Goal: Task Accomplishment & Management: Manage account settings

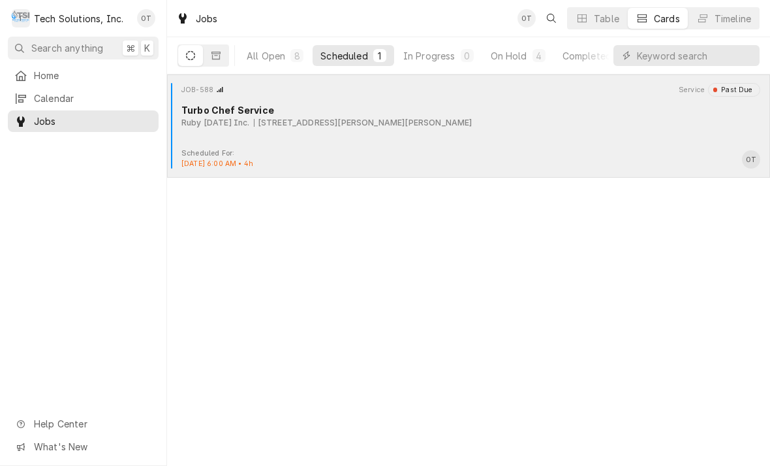
click at [308, 110] on div "Turbo Chef Service" at bounding box center [471, 110] width 579 height 14
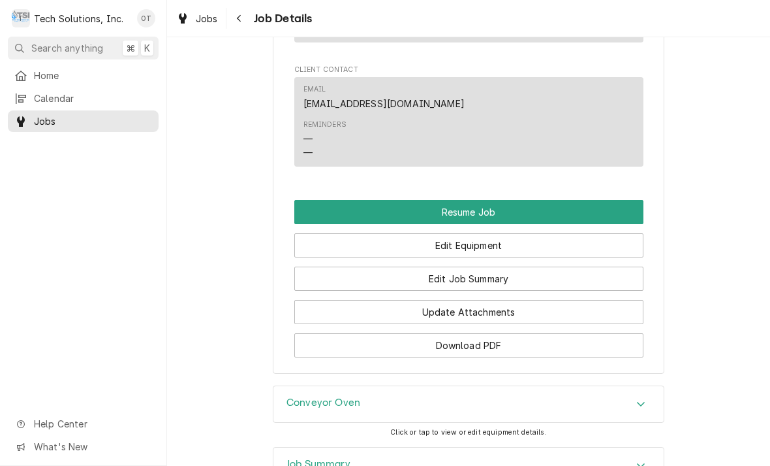
scroll to position [1466, 0]
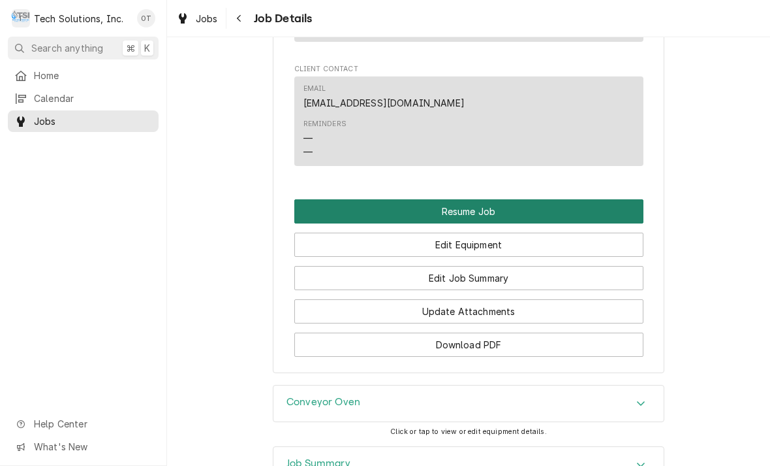
click at [491, 199] on button "Resume Job" at bounding box center [468, 211] width 349 height 24
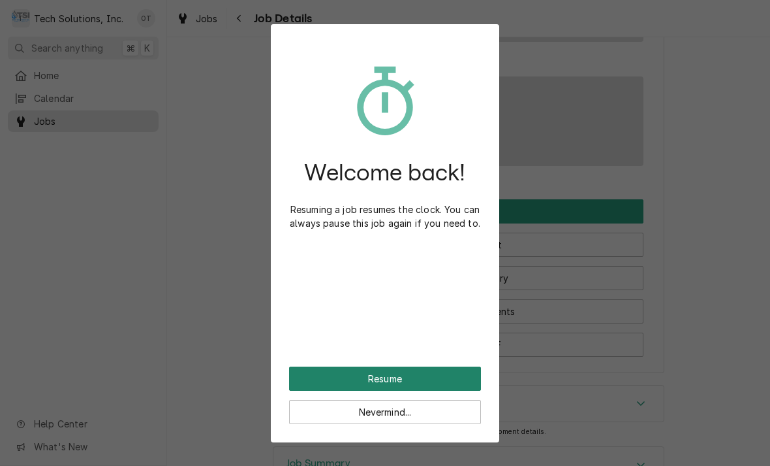
click at [381, 383] on button "Resume" at bounding box center [385, 378] width 192 height 24
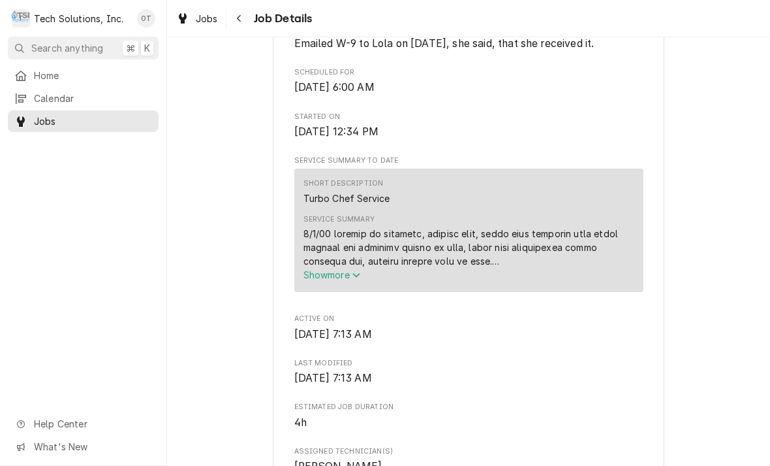
scroll to position [629, 0]
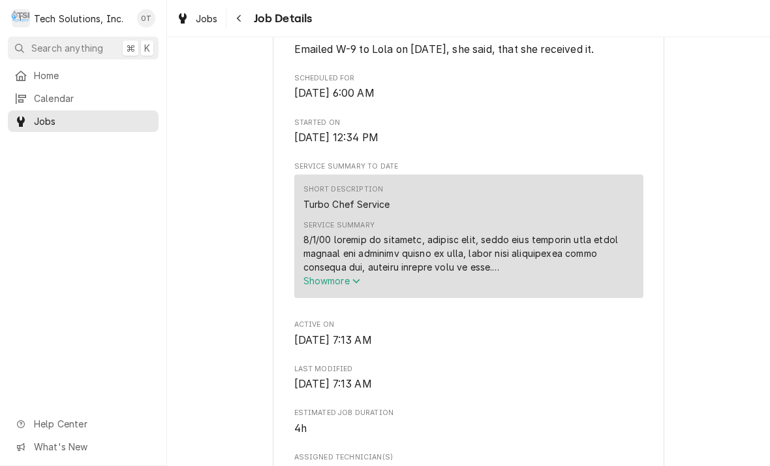
click at [360, 275] on span "Show more" at bounding box center [332, 280] width 57 height 11
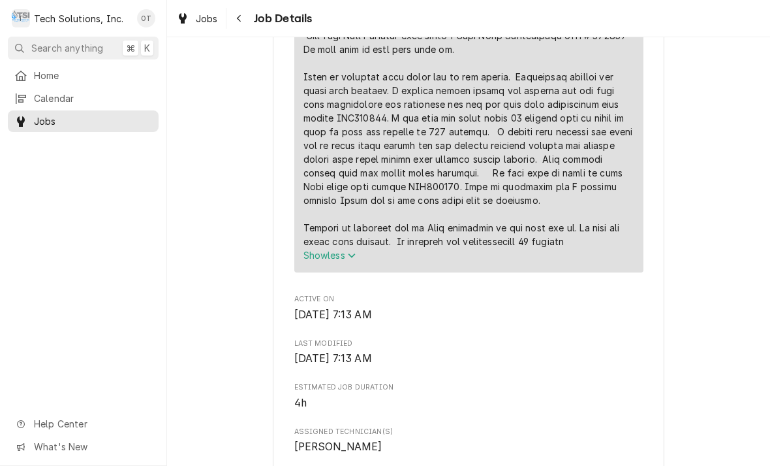
scroll to position [887, 0]
click at [346, 251] on span "Show less" at bounding box center [330, 256] width 53 height 11
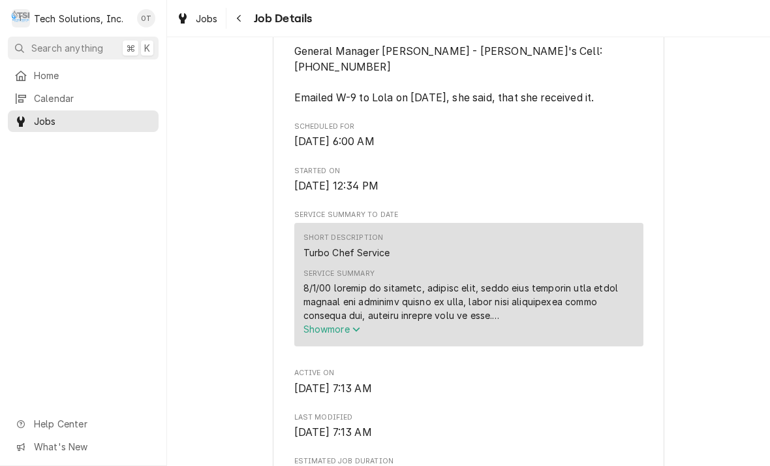
scroll to position [580, 0]
click at [352, 324] on span "Show more" at bounding box center [332, 329] width 57 height 11
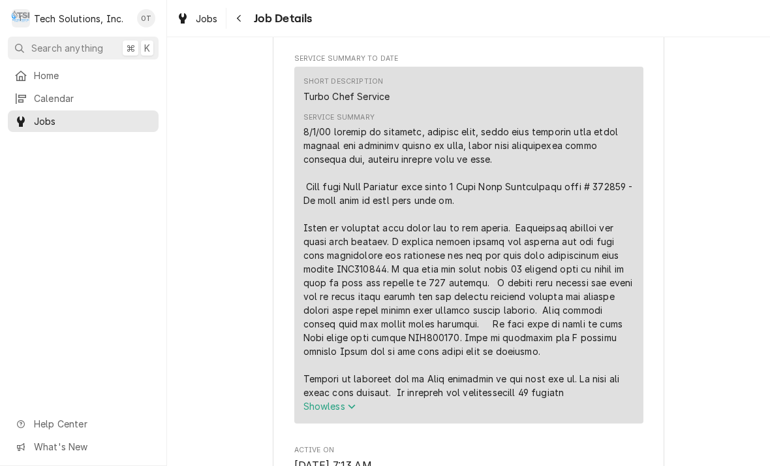
scroll to position [699, 0]
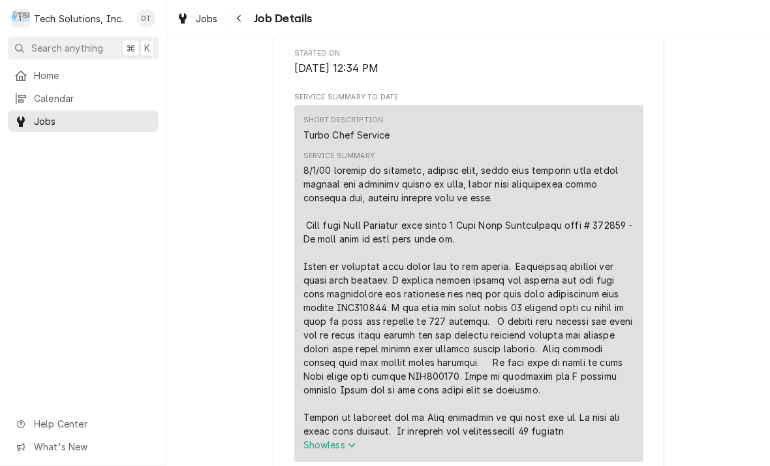
click at [352, 440] on icon "Service Summary" at bounding box center [352, 444] width 8 height 9
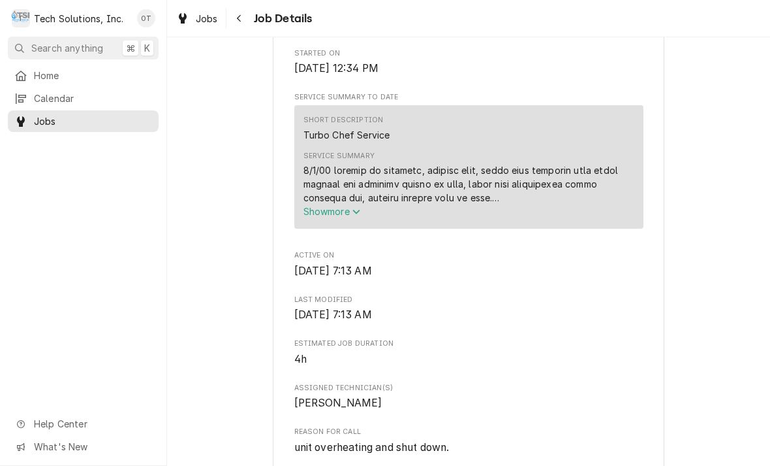
click at [349, 206] on span "Show more" at bounding box center [332, 211] width 57 height 11
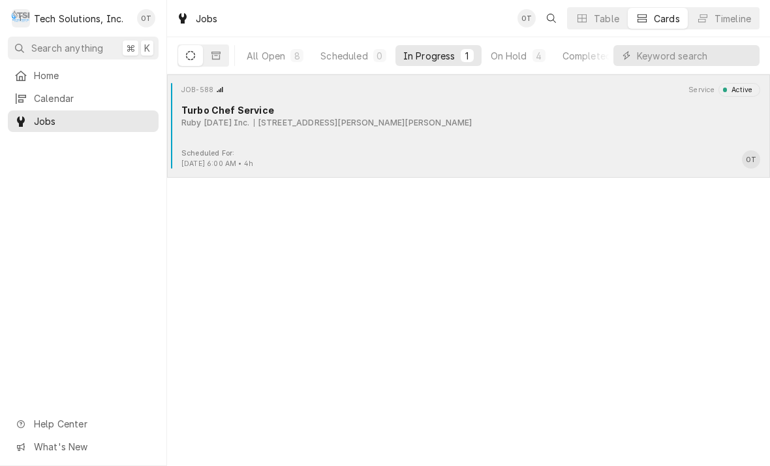
click at [360, 131] on div "JOB-588 Service Active Turbo Chef Service Ruby Tuesday Inc. 2082 Harper Rd, Bec…" at bounding box center [468, 115] width 593 height 65
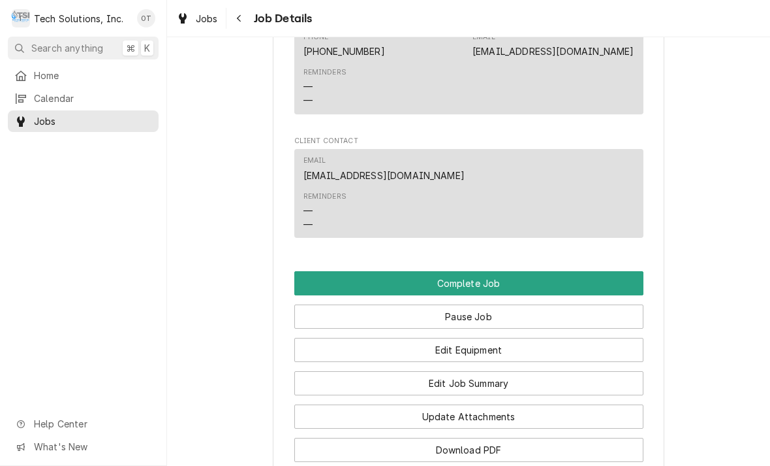
scroll to position [1352, 0]
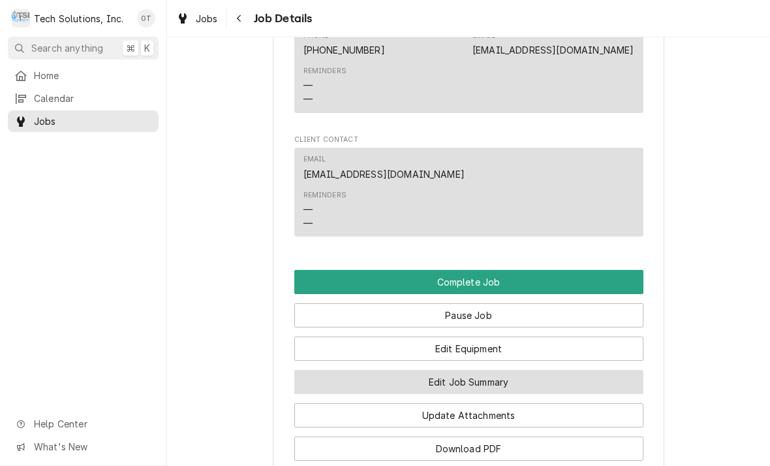
click at [475, 370] on button "Edit Job Summary" at bounding box center [468, 382] width 349 height 24
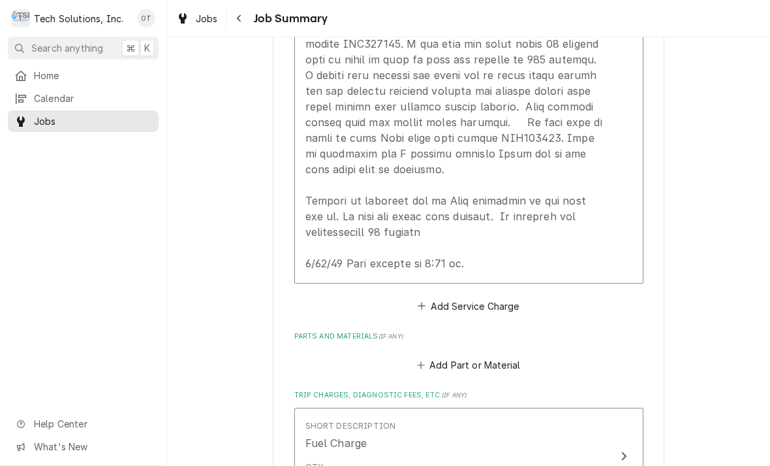
scroll to position [691, 0]
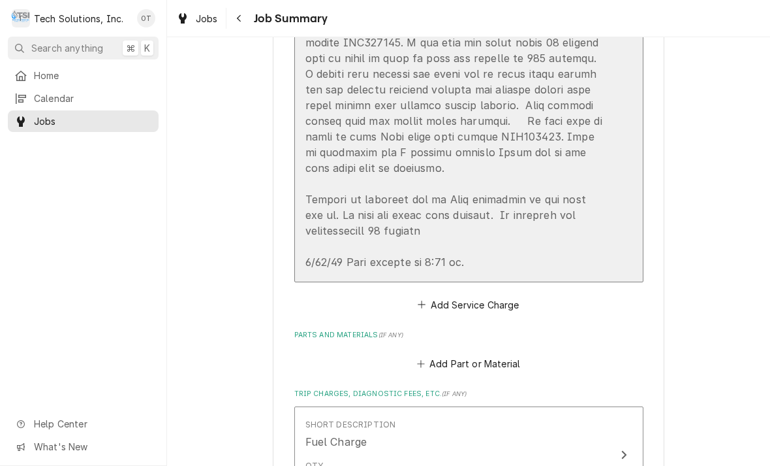
click at [495, 255] on div "Update Line Item" at bounding box center [456, 50] width 300 height 439
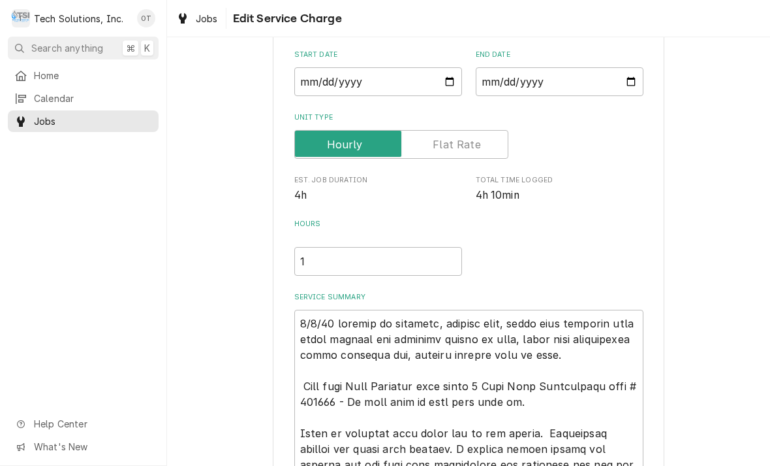
type textarea "x"
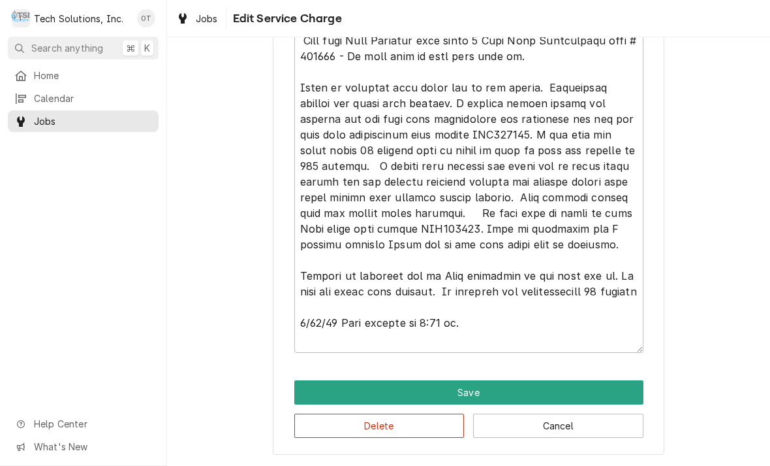
scroll to position [466, 0]
click at [507, 339] on textarea "Service Summary" at bounding box center [468, 158] width 349 height 388
type textarea "[DATE] arrived at location, checked unit, found unit shutting down after runnin…"
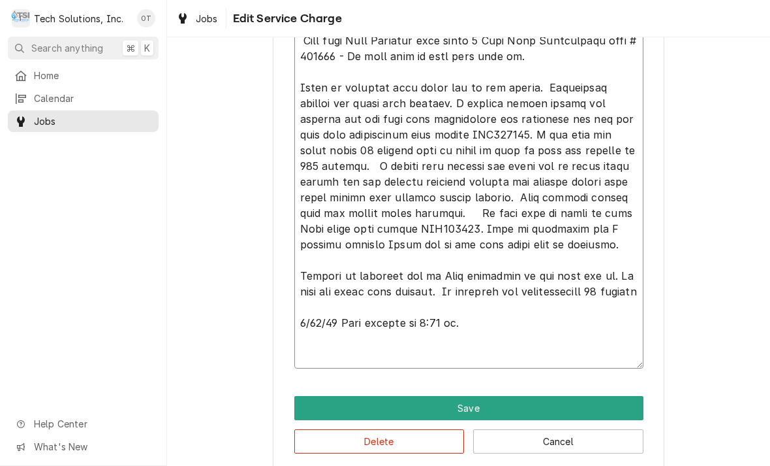
type textarea "x"
type textarea "[DATE] arrived at location, checked unit, found unit shutting down after runnin…"
type textarea "x"
type textarea "[DATE] arrived at location, checked unit, found unit shutting down after runnin…"
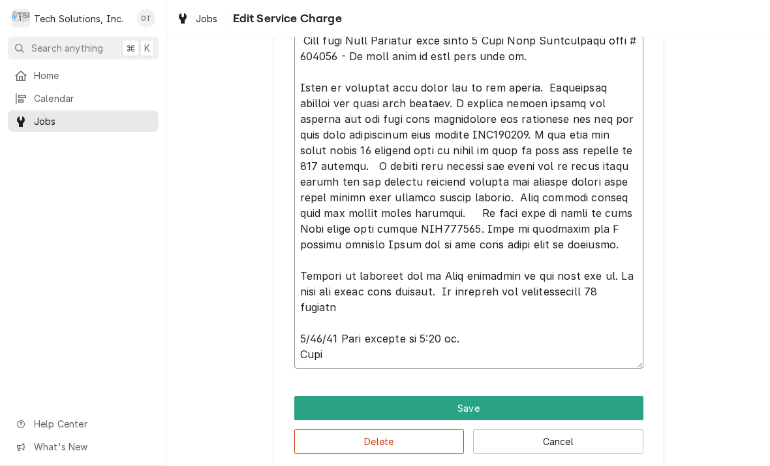
type textarea "x"
type textarea "[DATE] arrived at location, checked unit, found unit shutting down after runnin…"
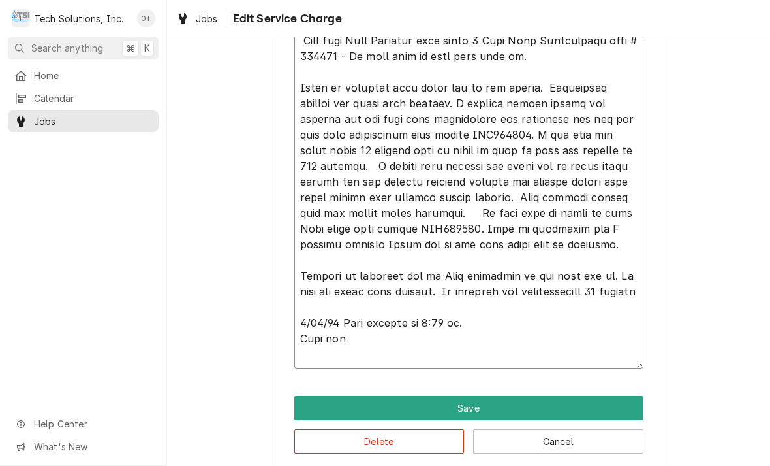
type textarea "x"
type textarea "[DATE] arrived at location, checked unit, found unit shutting down after runnin…"
type textarea "x"
type textarea "[DATE] arrived at location, checked unit, found unit shutting down after runnin…"
type textarea "x"
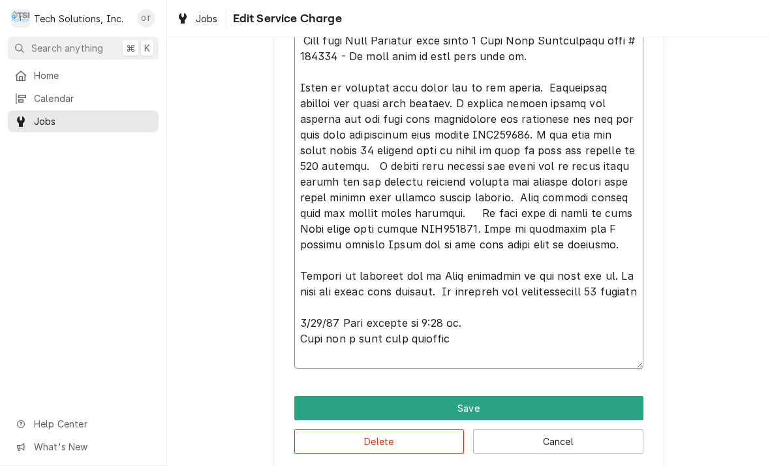
type textarea "[DATE] arrived at location, checked unit, found unit shutting down after runnin…"
type textarea "x"
type textarea "[DATE] arrived at location, checked unit, found unit shutting down after runnin…"
type textarea "x"
type textarea "[DATE] arrived at location, checked unit, found unit shutting down after runnin…"
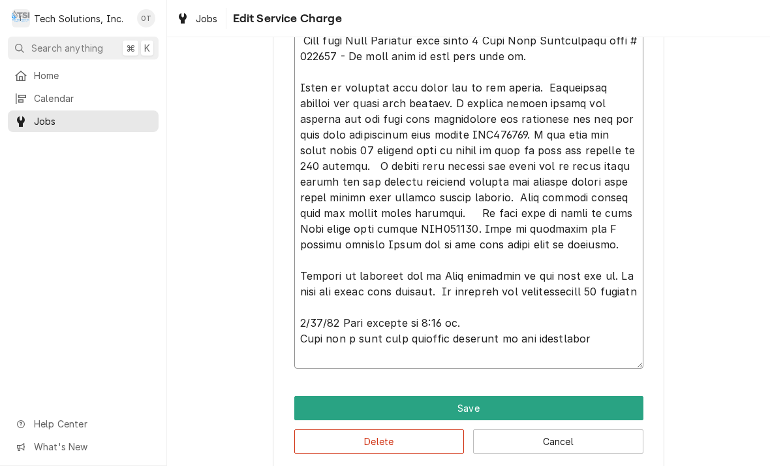
type textarea "x"
type textarea "[DATE] arrived at location, checked unit, found unit shutting down after runnin…"
type textarea "x"
type textarea "[DATE] arrived at location, checked unit, found unit shutting down after runnin…"
type textarea "x"
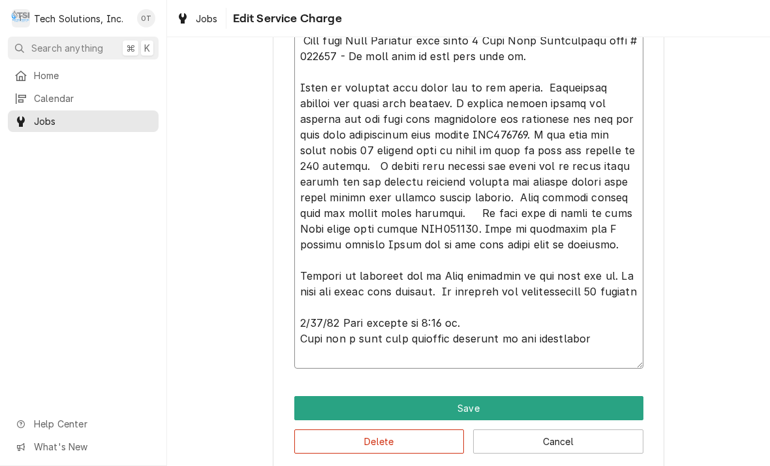
type textarea "[DATE] arrived at location, checked unit, found unit shutting down after runnin…"
type textarea "x"
type textarea "[DATE] arrived at location, checked unit, found unit shutting down after runnin…"
type textarea "x"
type textarea "[DATE] arrived at location, checked unit, found unit shutting down after runnin…"
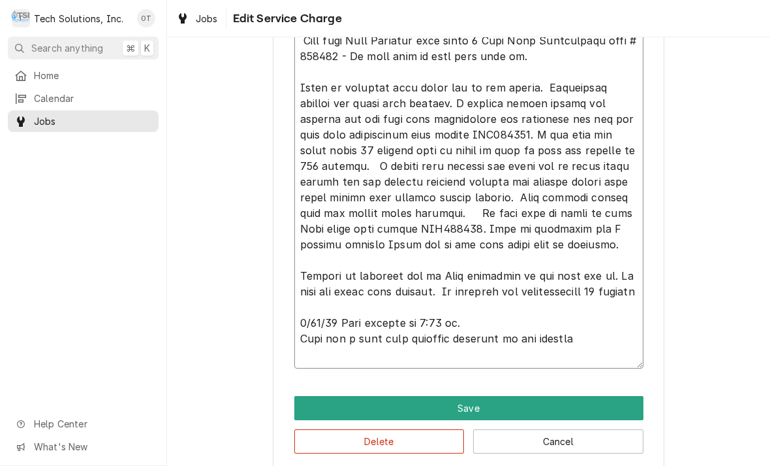
type textarea "x"
type textarea "[DATE] arrived at location, checked unit, found unit shutting down after runnin…"
type textarea "x"
type textarea "[DATE] arrived at location, checked unit, found unit shutting down after runnin…"
type textarea "x"
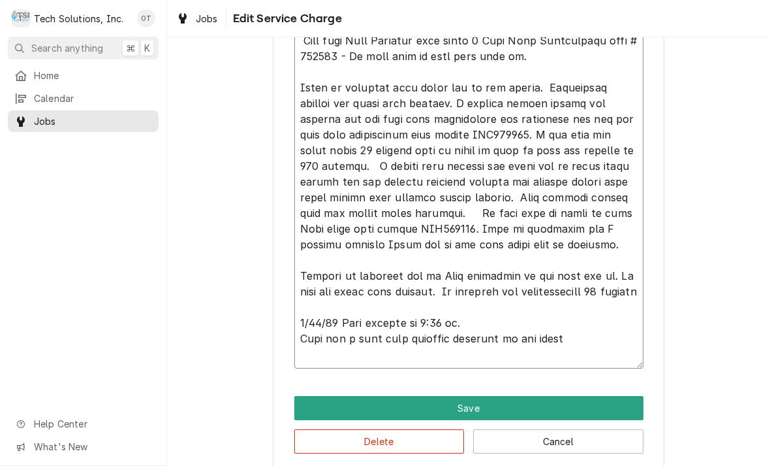
type textarea "[DATE] arrived at location, checked unit, found unit shutting down after runnin…"
type textarea "x"
type textarea "[DATE] arrived at location, checked unit, found unit shutting down after runnin…"
type textarea "x"
type textarea "[DATE] arrived at location, checked unit, found unit shutting down after runnin…"
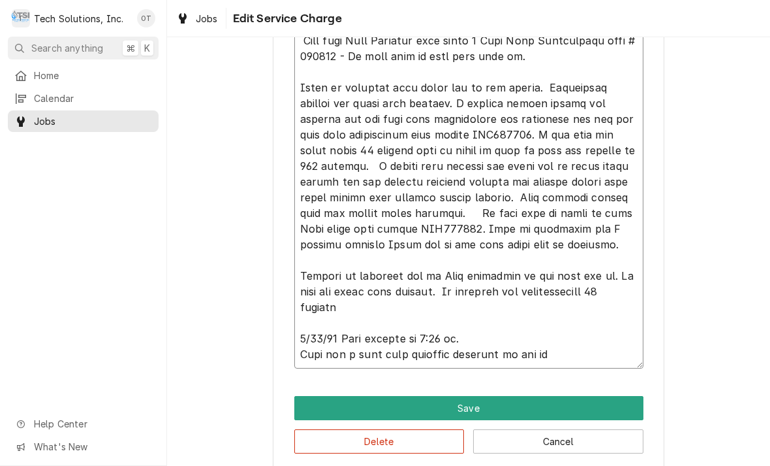
type textarea "x"
type textarea "[DATE] arrived at location, checked unit, found unit shutting down after runnin…"
type textarea "x"
type textarea "[DATE] arrived at location, checked unit, found unit shutting down after runnin…"
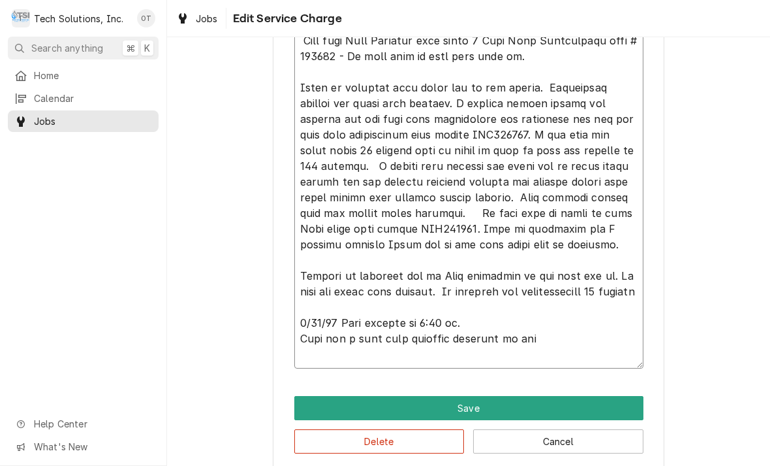
type textarea "x"
type textarea "[DATE] arrived at location, checked unit, found unit shutting down after runnin…"
type textarea "x"
type textarea "[DATE] arrived at location, checked unit, found unit shutting down after runnin…"
type textarea "x"
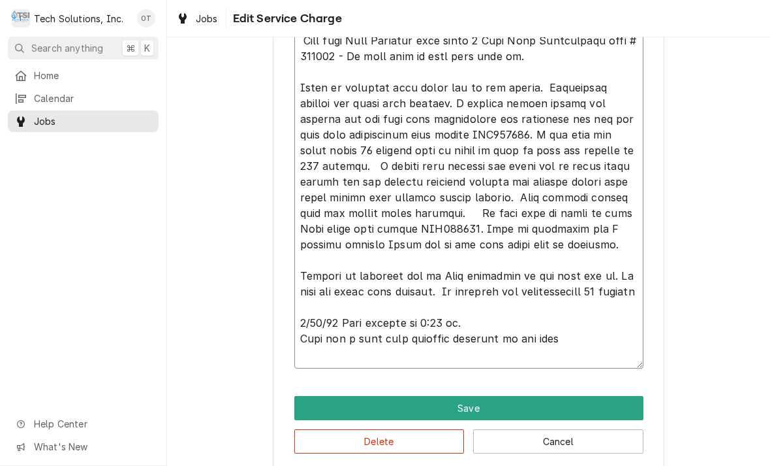
type textarea "[DATE] arrived at location, checked unit, found unit shutting down after runnin…"
type textarea "x"
type textarea "[DATE] arrived at location, checked unit, found unit shutting down after runnin…"
type textarea "x"
type textarea "[DATE] arrived at location, checked unit, found unit shutting down after runnin…"
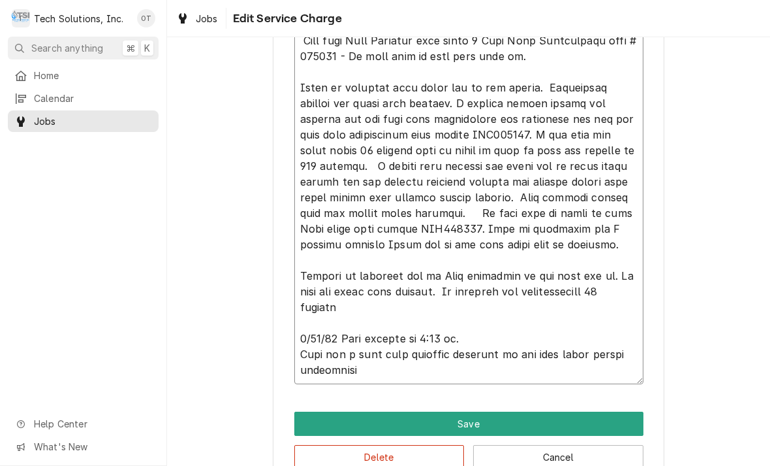
type textarea "x"
type textarea "[DATE] arrived at location, checked unit, found unit shutting down after runnin…"
type textarea "x"
type textarea "[DATE] arrived at location, checked unit, found unit shutting down after runnin…"
type textarea "x"
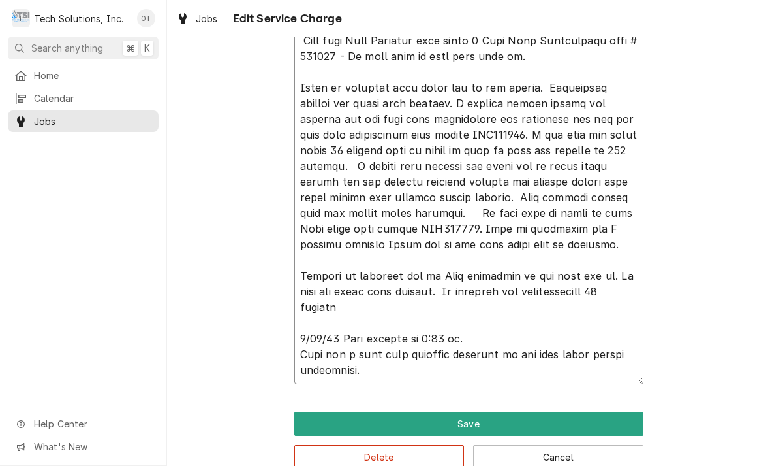
type textarea "[DATE] arrived at location, checked unit, found unit shutting down after runnin…"
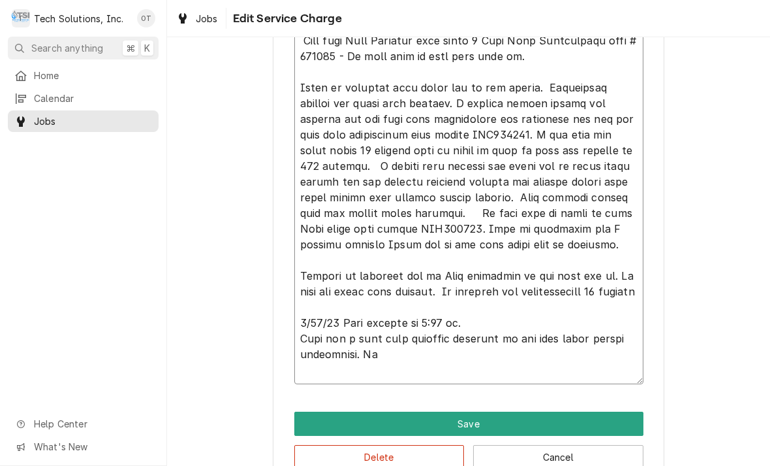
type textarea "x"
type textarea "[DATE] arrived at location, checked unit, found unit shutting down after runnin…"
type textarea "x"
type textarea "[DATE] arrived at location, checked unit, found unit shutting down after runnin…"
type textarea "x"
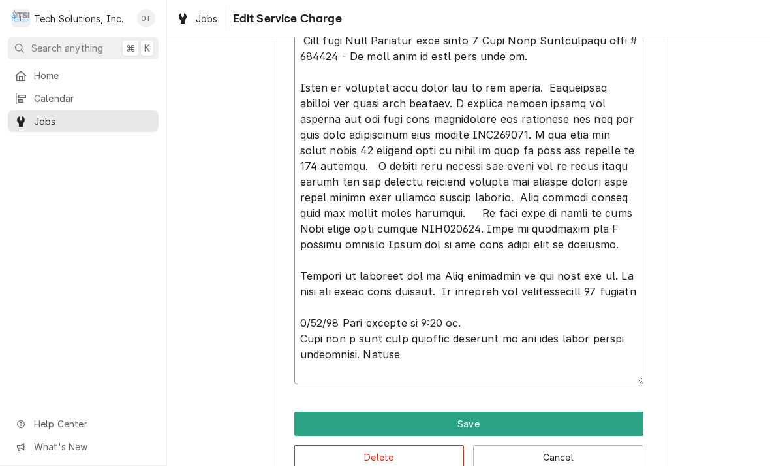
type textarea "[DATE] arrived at location, checked unit, found unit shutting down after runnin…"
type textarea "x"
type textarea "[DATE] arrived at location, checked unit, found unit shutting down after runnin…"
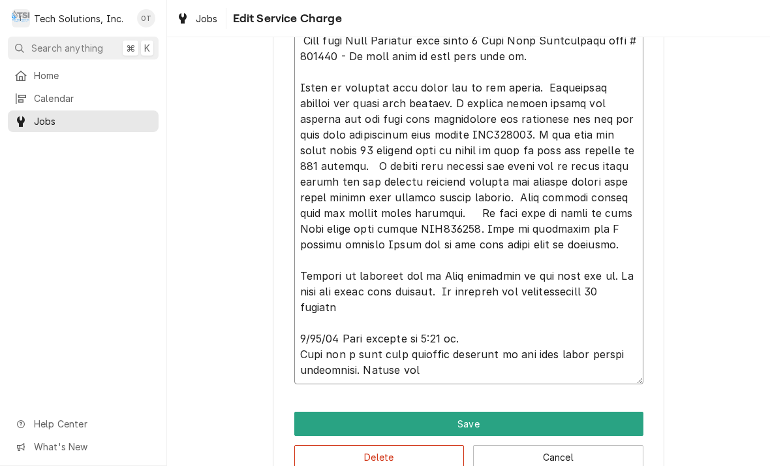
type textarea "x"
type textarea "[DATE] arrived at location, checked unit, found unit shutting down after runnin…"
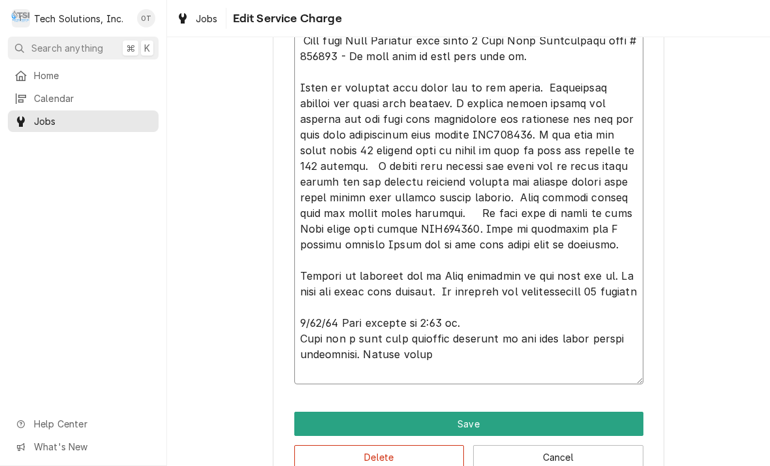
type textarea "x"
type textarea "[DATE] arrived at location, checked unit, found unit shutting down after runnin…"
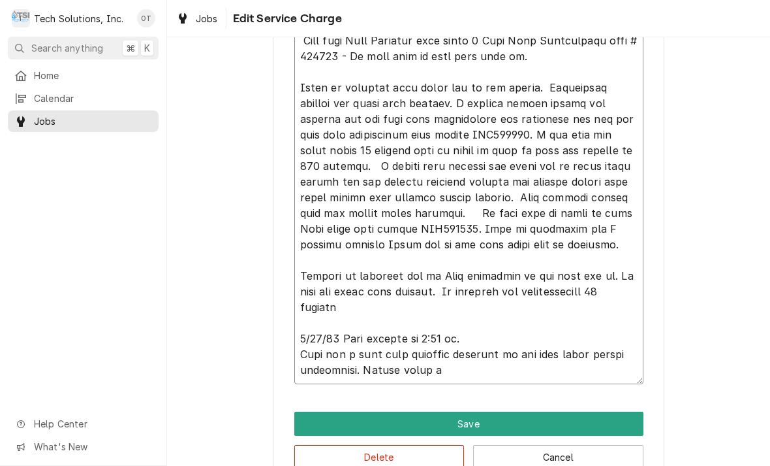
type textarea "x"
type textarea "[DATE] arrived at location, checked unit, found unit shutting down after runnin…"
type textarea "x"
type textarea "[DATE] arrived at location, checked unit, found unit shutting down after runnin…"
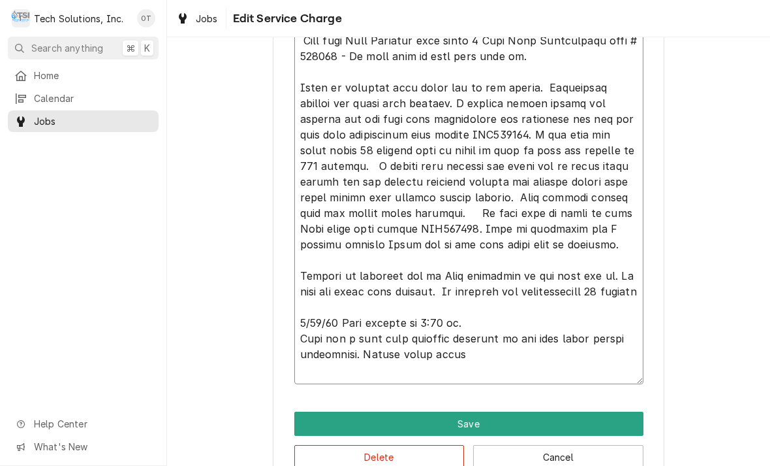
type textarea "x"
type textarea "[DATE] arrived at location, checked unit, found unit shutting down after runnin…"
type textarea "x"
type textarea "[DATE] arrived at location, checked unit, found unit shutting down after runnin…"
type textarea "x"
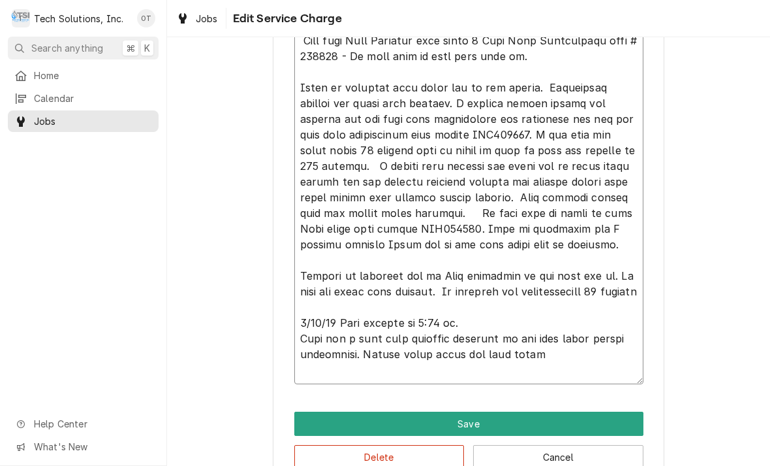
type textarea "[DATE] arrived at location, checked unit, found unit shutting down after runnin…"
type textarea "x"
type textarea "[DATE] arrived at location, checked unit, found unit shutting down after runnin…"
type textarea "x"
type textarea "[DATE] arrived at location, checked unit, found unit shutting down after runnin…"
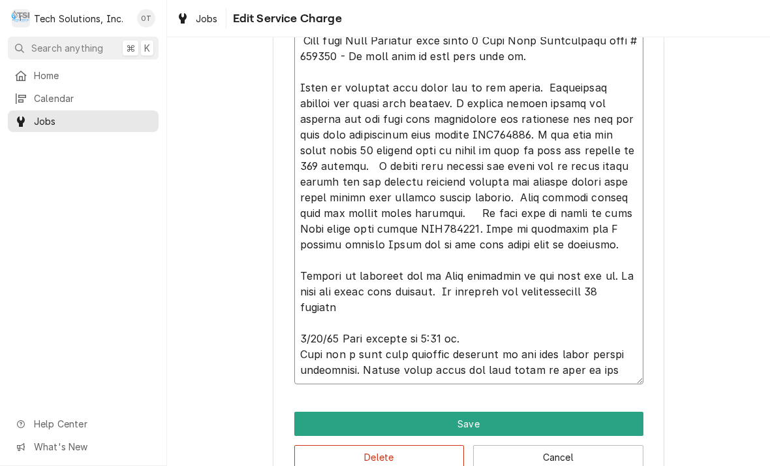
type textarea "x"
type textarea "[DATE] arrived at location, checked unit, found unit shutting down after runnin…"
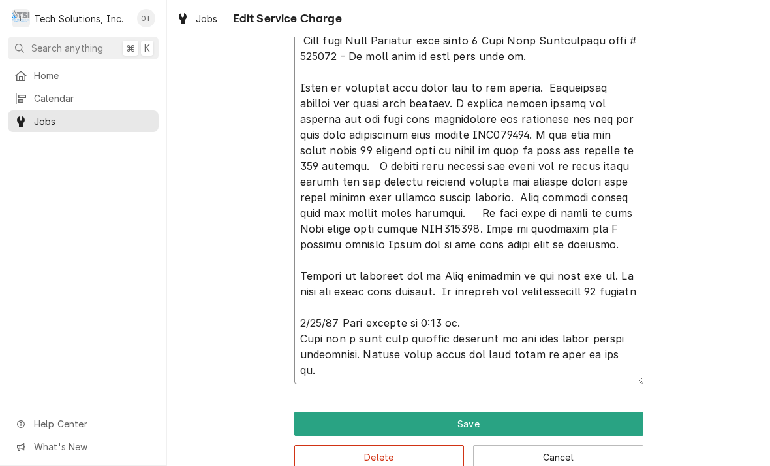
type textarea "x"
type textarea "[DATE] arrived at location, checked unit, found unit shutting down after runnin…"
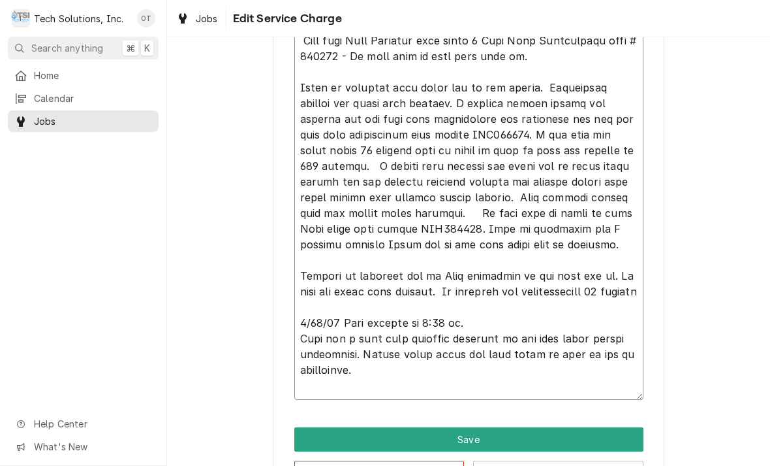
type textarea "x"
type textarea "[DATE] arrived at location, checked unit, found unit shutting down after runnin…"
type textarea "x"
type textarea "[DATE] arrived at location, checked unit, found unit shutting down after runnin…"
type textarea "x"
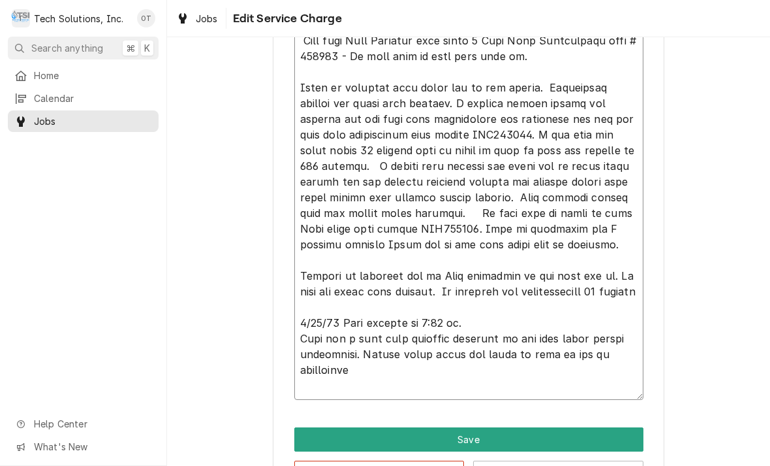
type textarea "[DATE] arrived at location, checked unit, found unit shutting down after runnin…"
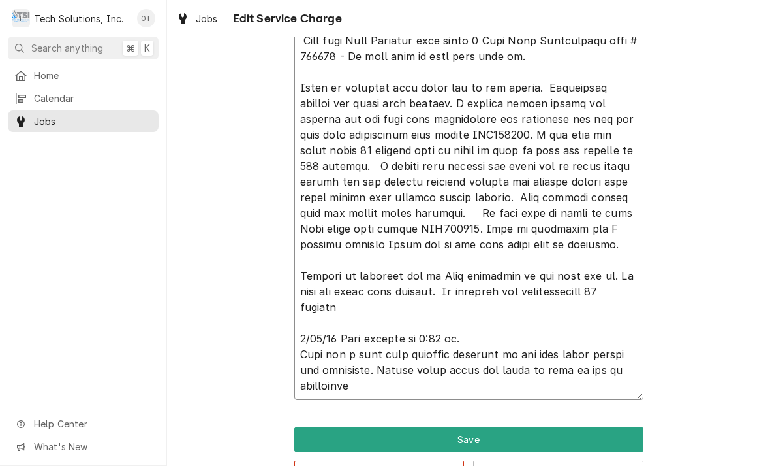
type textarea "x"
type textarea "[DATE] arrived at location, checked unit, found unit shutting down after runnin…"
type textarea "x"
type textarea "[DATE] arrived at location, checked unit, found unit shutting down after runnin…"
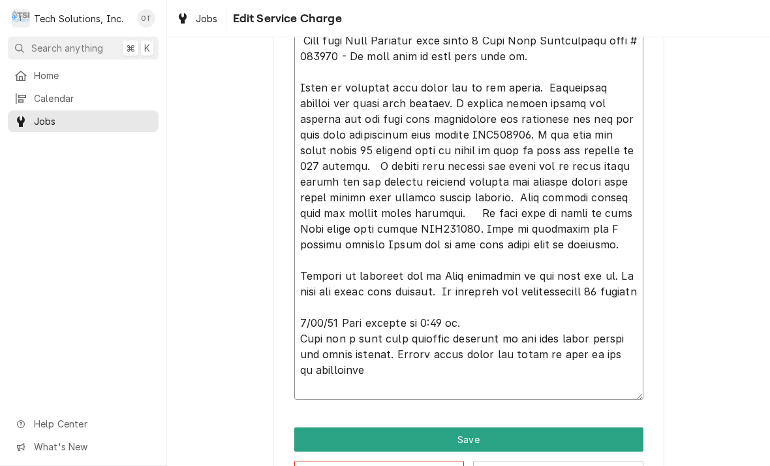
type textarea "x"
type textarea "[DATE] arrived at location, checked unit, found unit shutting down after runnin…"
type textarea "x"
type textarea "[DATE] arrived at location, checked unit, found unit shutting down after runnin…"
type textarea "x"
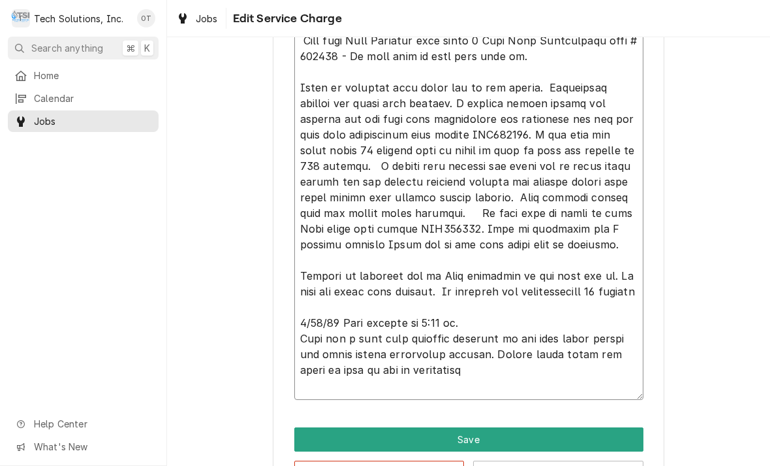
type textarea "[DATE] arrived at location, checked unit, found unit shutting down after runnin…"
type textarea "x"
type textarea "[DATE] arrived at location, checked unit, found unit shutting down after runnin…"
type textarea "x"
type textarea "[DATE] arrived at location, checked unit, found unit shutting down after runnin…"
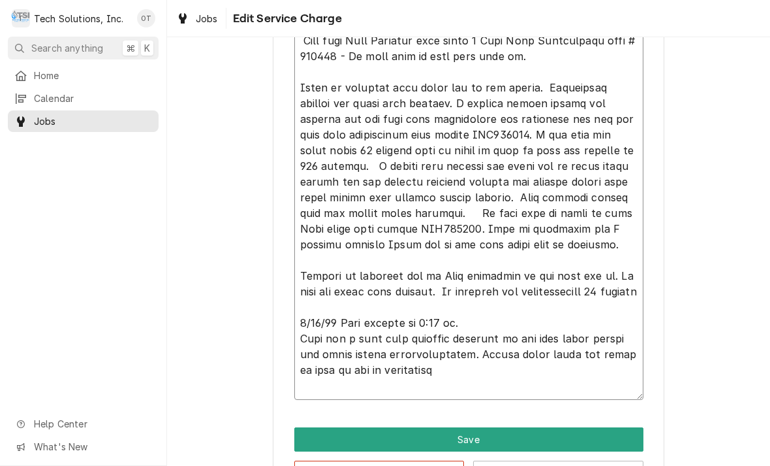
type textarea "x"
type textarea "[DATE] arrived at location, checked unit, found unit shutting down after runnin…"
type textarea "x"
type textarea "[DATE] arrived at location, checked unit, found unit shutting down after runnin…"
type textarea "x"
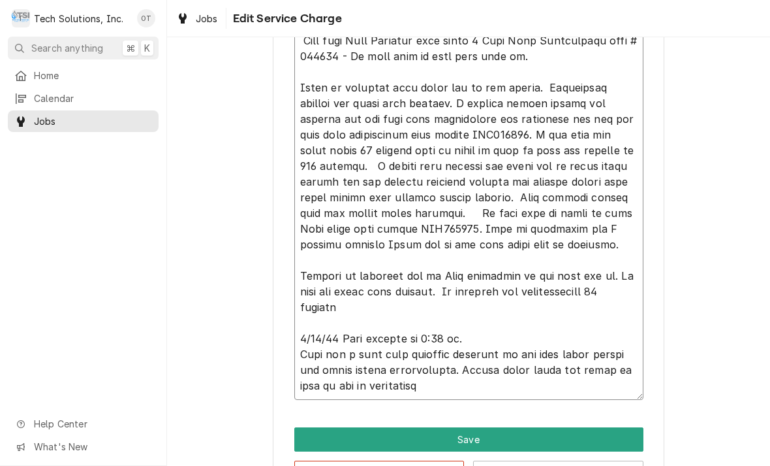
type textarea "[DATE] arrived at location, checked unit, found unit shutting down after runnin…"
type textarea "x"
type textarea "[DATE] arrived at location, checked unit, found unit shutting down after runnin…"
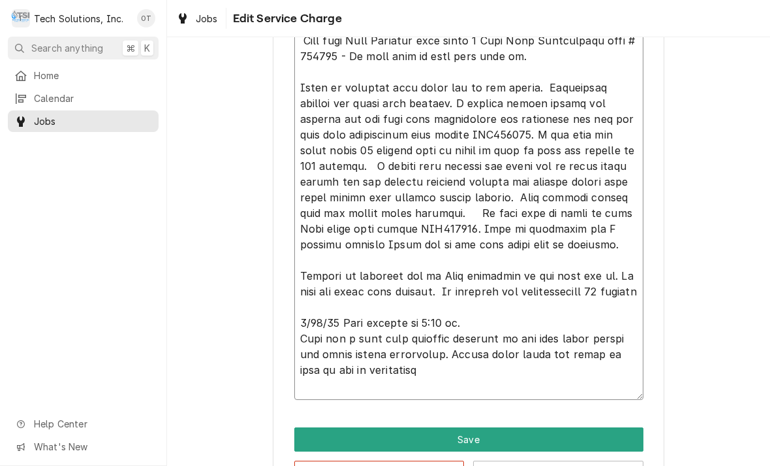
type textarea "x"
type textarea "[DATE] arrived at location, checked unit, found unit shutting down after runnin…"
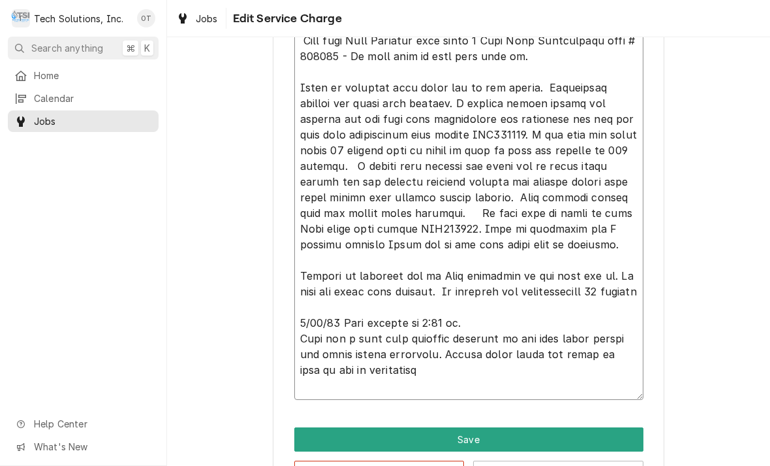
type textarea "x"
type textarea "[DATE] arrived at location, checked unit, found unit shutting down after runnin…"
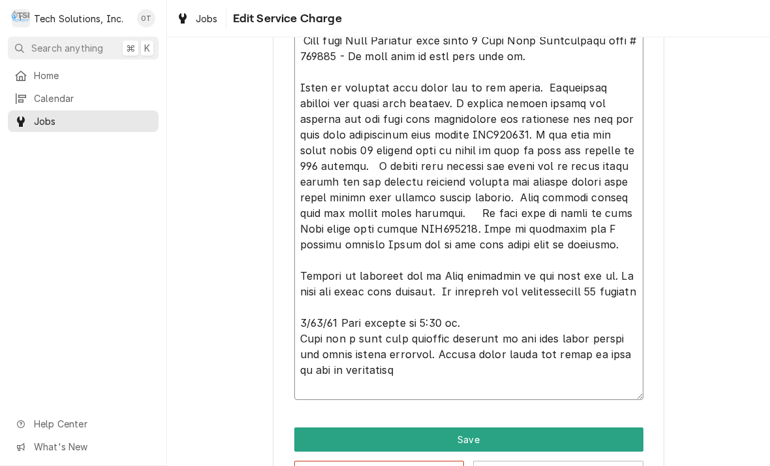
type textarea "x"
type textarea "[DATE] arrived at location, checked unit, found unit shutting down after runnin…"
type textarea "x"
type textarea "[DATE] arrived at location, checked unit, found unit shutting down after runnin…"
type textarea "x"
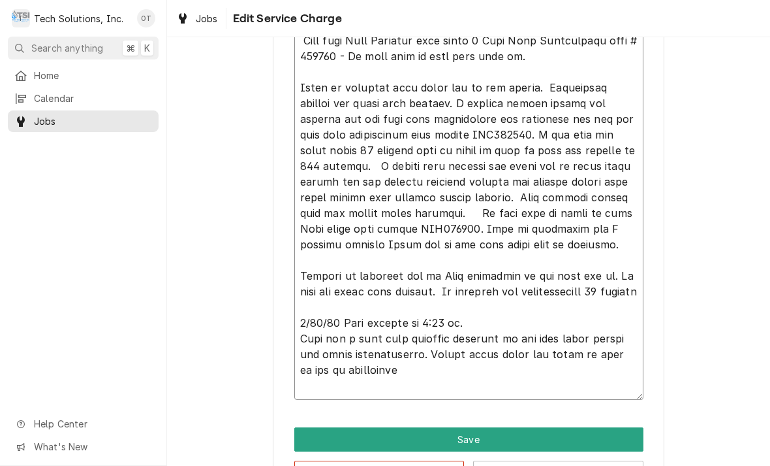
type textarea "[DATE] arrived at location, checked unit, found unit shutting down after runnin…"
type textarea "x"
type textarea "[DATE] arrived at location, checked unit, found unit shutting down after runnin…"
type textarea "x"
type textarea "[DATE] arrived at location, checked unit, found unit shutting down after runnin…"
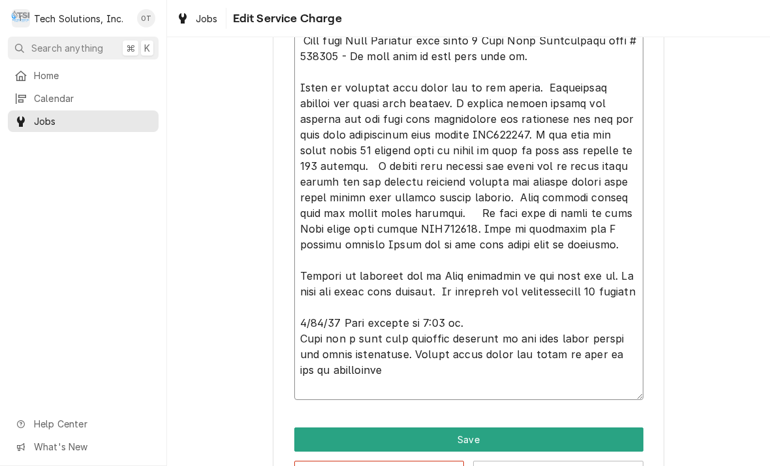
type textarea "x"
type textarea "[DATE] arrived at location, checked unit, found unit shutting down after runnin…"
type textarea "x"
type textarea "[DATE] arrived at location, checked unit, found unit shutting down after runnin…"
type textarea "x"
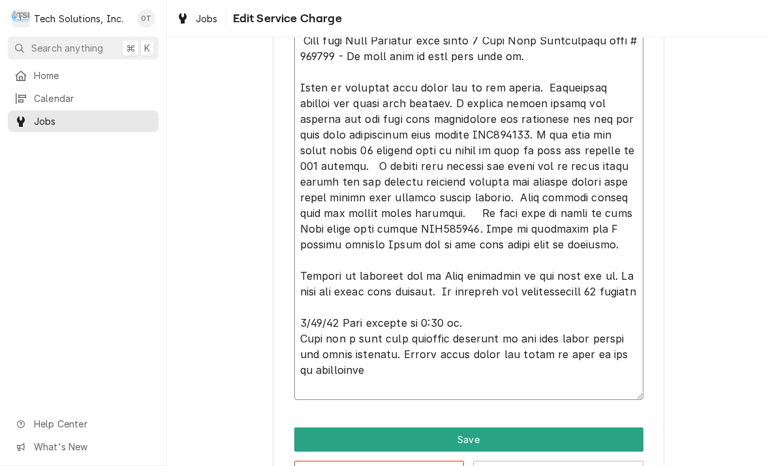
type textarea "[DATE] arrived at location, checked unit, found unit shutting down after runnin…"
type textarea "x"
type textarea "[DATE] arrived at location, checked unit, found unit shutting down after runnin…"
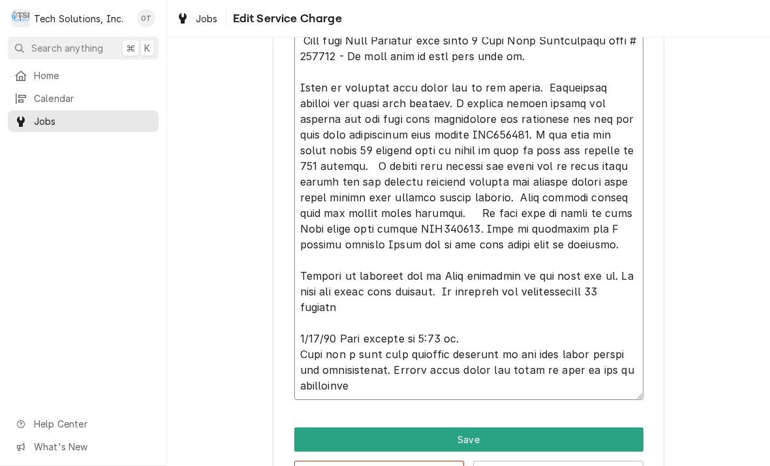
type textarea "x"
type textarea "[DATE] arrived at location, checked unit, found unit shutting down after runnin…"
type textarea "x"
type textarea "[DATE] arrived at location, checked unit, found unit shutting down after runnin…"
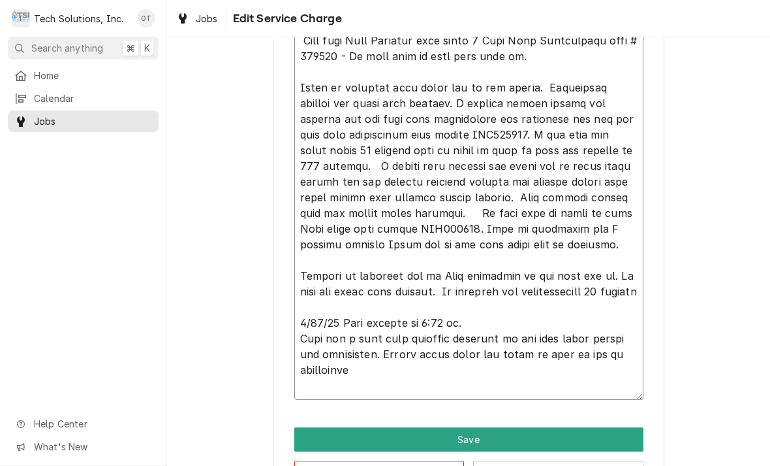
type textarea "x"
type textarea "[DATE] arrived at location, checked unit, found unit shutting down after runnin…"
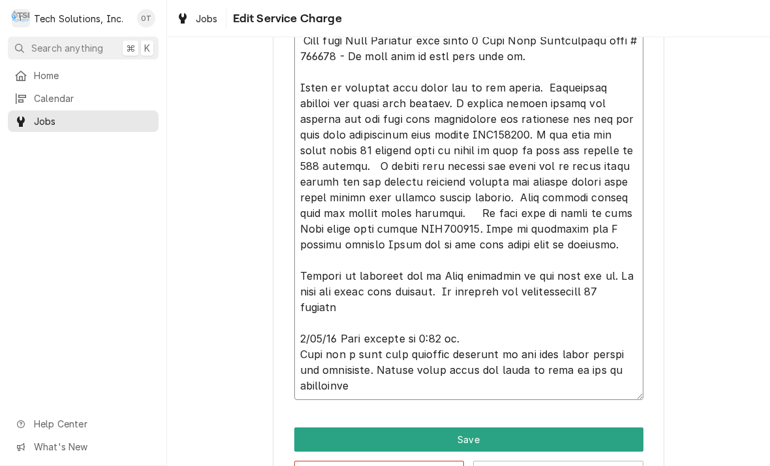
type textarea "x"
type textarea "[DATE] arrived at location, checked unit, found unit shutting down after runnin…"
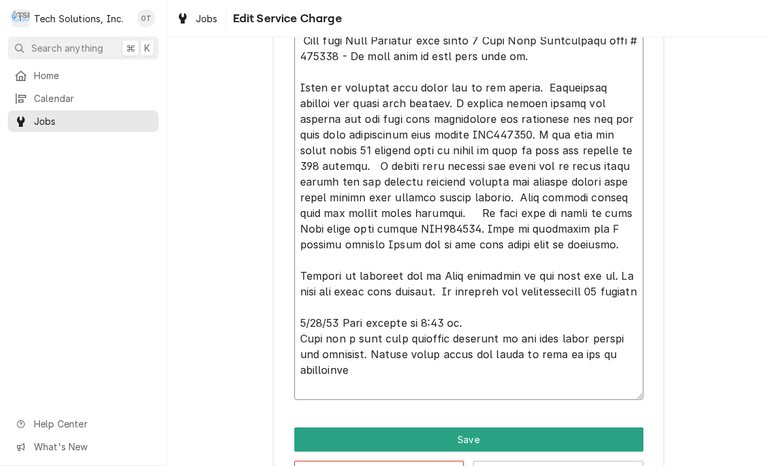
type textarea "x"
type textarea "[DATE] arrived at location, checked unit, found unit shutting down after runnin…"
type textarea "x"
type textarea "[DATE] arrived at location, checked unit, found unit shutting down after runnin…"
click at [384, 390] on textarea "Service Summary" at bounding box center [468, 181] width 349 height 435
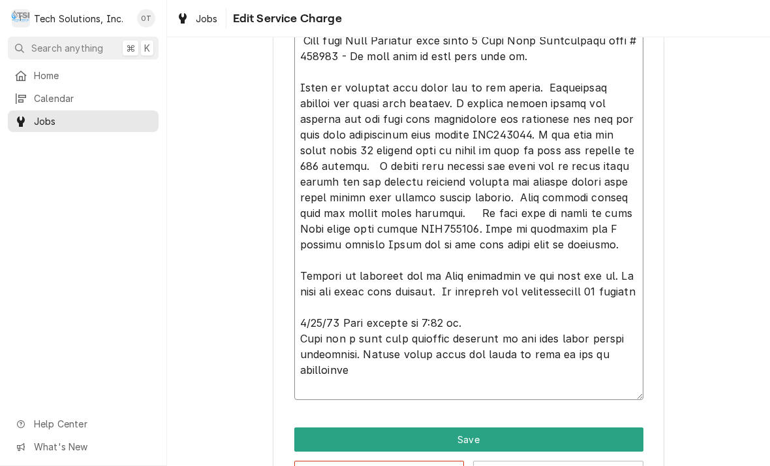
click at [518, 372] on textarea "Service Summary" at bounding box center [468, 181] width 349 height 435
type textarea "x"
type textarea "[DATE] arrived at location, checked unit, found unit shutting down after runnin…"
type textarea "x"
type textarea "[DATE] arrived at location, checked unit, found unit shutting down after runnin…"
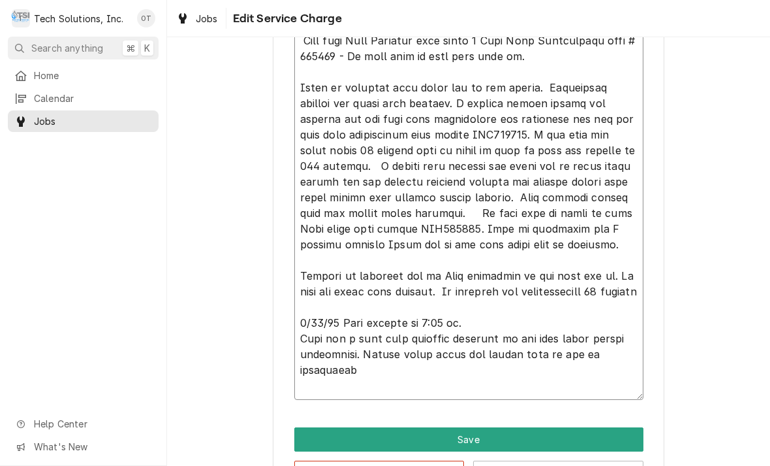
type textarea "x"
type textarea "[DATE] arrived at location, checked unit, found unit shutting down after runnin…"
type textarea "x"
type textarea "[DATE] arrived at location, checked unit, found unit shutting down after runnin…"
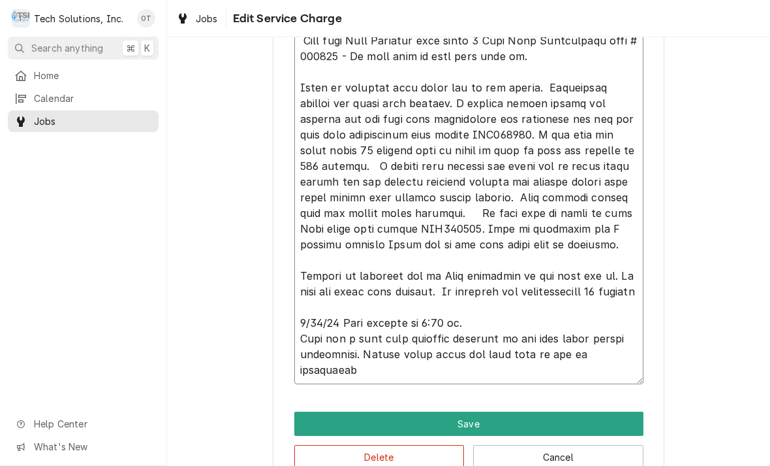
type textarea "x"
type textarea "[DATE] arrived at location, checked unit, found unit shutting down after runnin…"
type textarea "x"
type textarea "[DATE] arrived at location, checked unit, found unit shutting down after runnin…"
click at [633, 371] on textarea "Service Summary" at bounding box center [468, 174] width 349 height 420
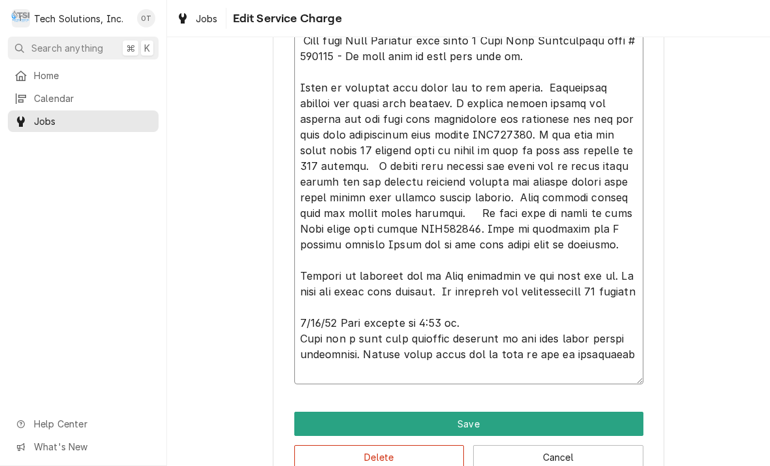
type textarea "x"
type textarea "[DATE] arrived at location, checked unit, found unit shutting down after runnin…"
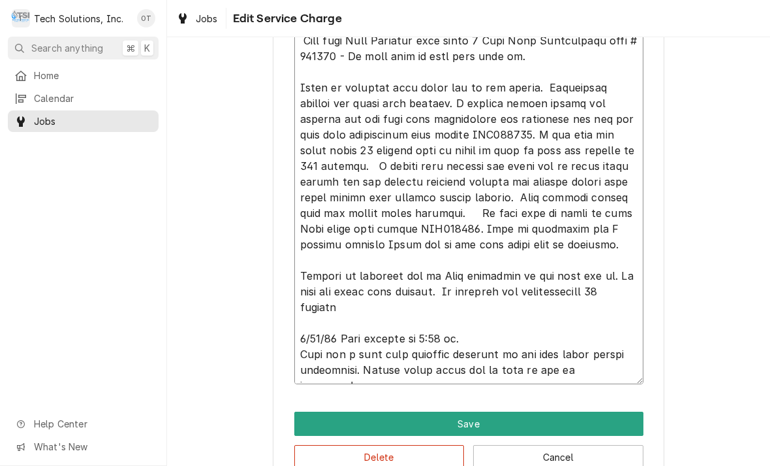
type textarea "x"
type textarea "[DATE] arrived at location, checked unit, found unit shutting down after runnin…"
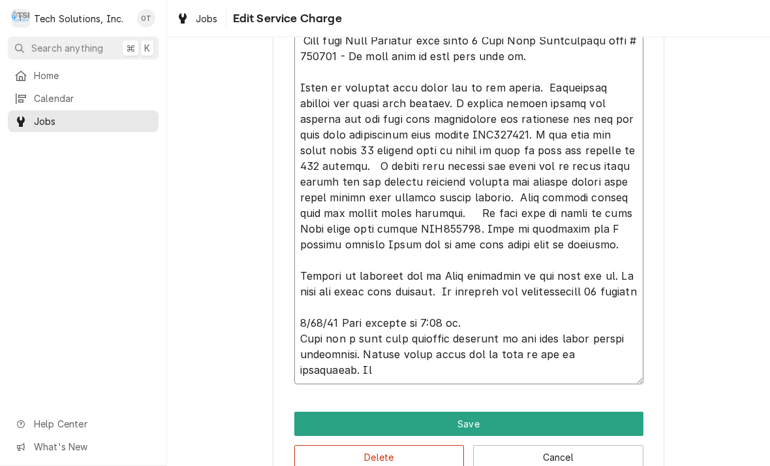
type textarea "x"
type textarea "[DATE] arrived at location, checked unit, found unit shutting down after runnin…"
type textarea "x"
type textarea "[DATE] arrived at location, checked unit, found unit shutting down after runnin…"
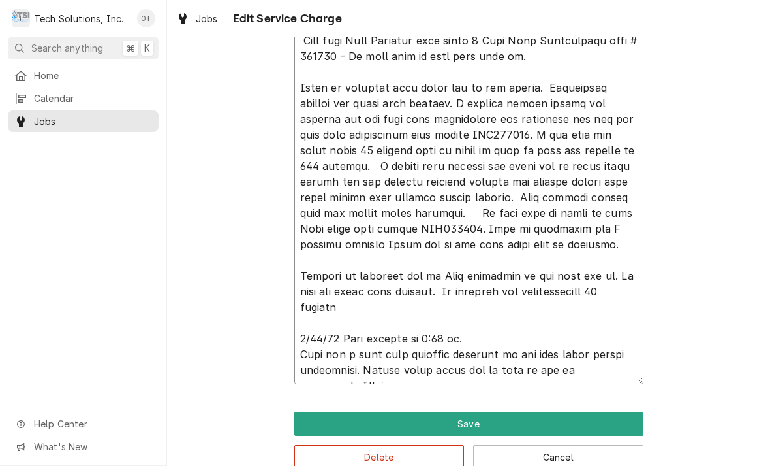
type textarea "x"
type textarea "[DATE] arrived at location, checked unit, found unit shutting down after runnin…"
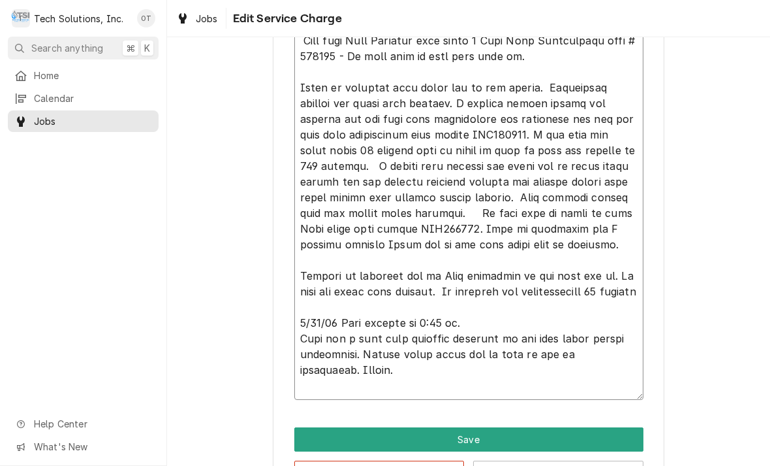
type textarea "x"
type textarea "[DATE] arrived at location, checked unit, found unit shutting down after runnin…"
type textarea "x"
type textarea "[DATE] arrived at location, checked unit, found unit shutting down after runnin…"
type textarea "x"
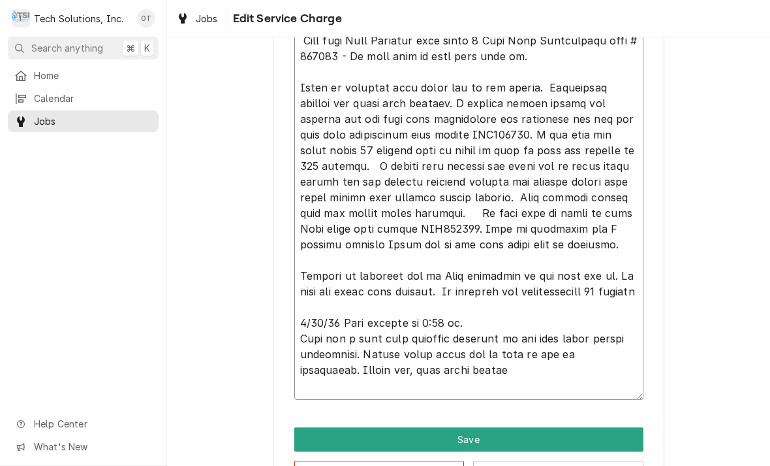
type textarea "[DATE] arrived at location, checked unit, found unit shutting down after runnin…"
type textarea "x"
type textarea "[DATE] arrived at location, checked unit, found unit shutting down after runnin…"
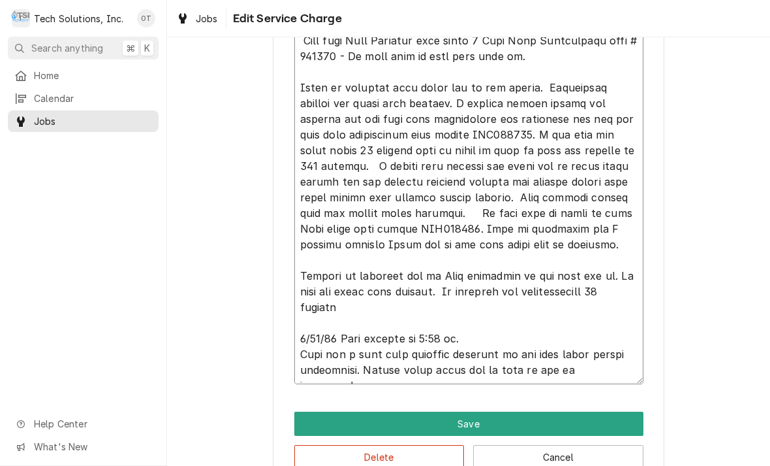
type textarea "x"
type textarea "[DATE] arrived at location, checked unit, found unit shutting down after runnin…"
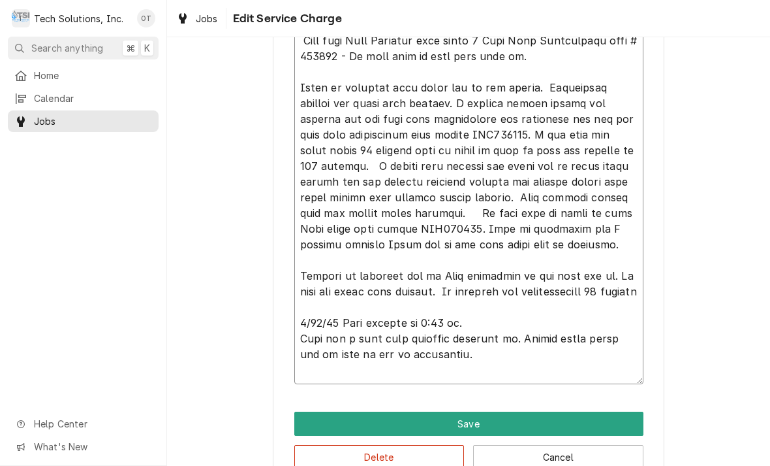
click at [475, 367] on textarea "Service Summary" at bounding box center [468, 174] width 349 height 420
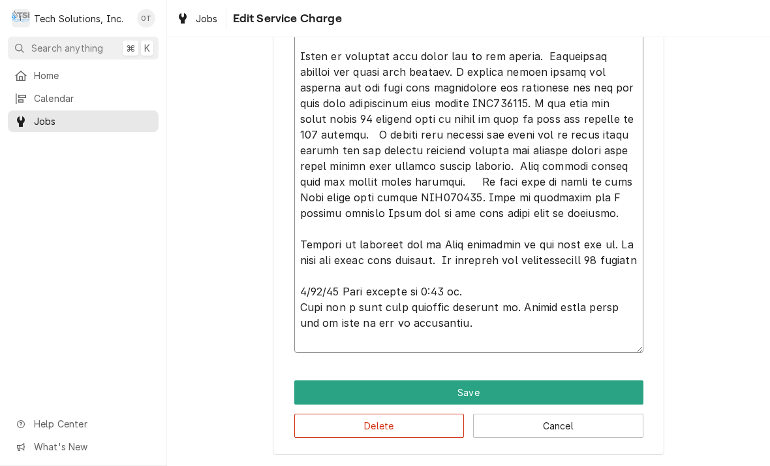
scroll to position [497, 0]
type textarea "x"
type textarea "[DATE] arrived at location, checked unit, found unit shutting down after runnin…"
type textarea "x"
type textarea "[DATE] arrived at location, checked unit, found unit shutting down after runnin…"
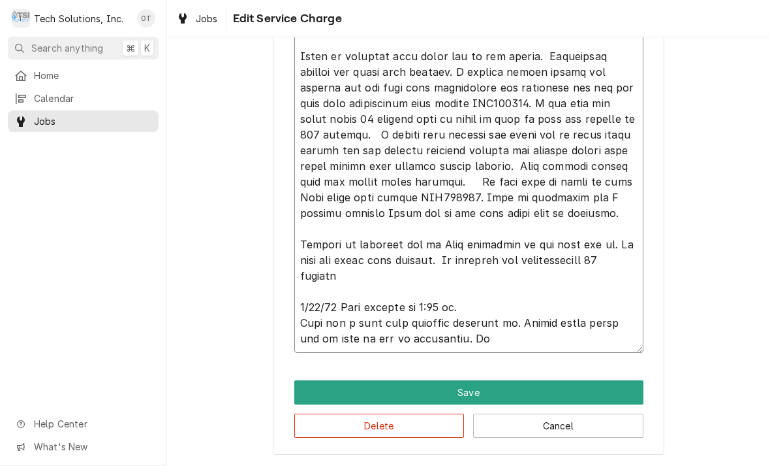
type textarea "x"
type textarea "[DATE] arrived at location, checked unit, found unit shutting down after runnin…"
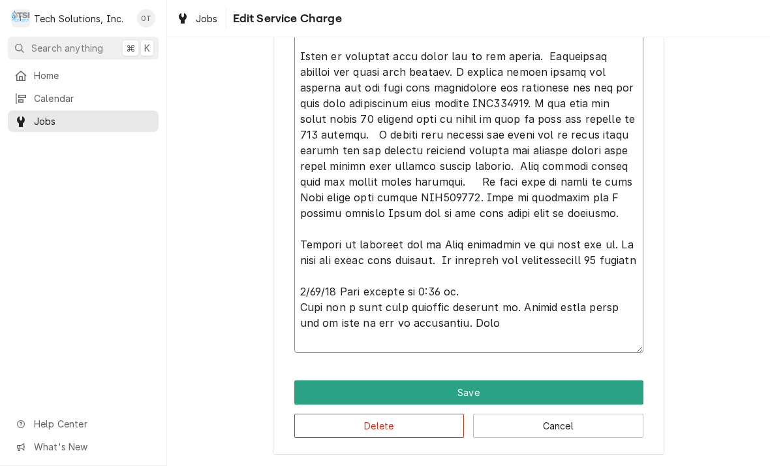
type textarea "x"
type textarea "[DATE] arrived at location, checked unit, found unit shutting down after runnin…"
type textarea "x"
type textarea "[DATE] arrived at location, checked unit, found unit shutting down after runnin…"
type textarea "x"
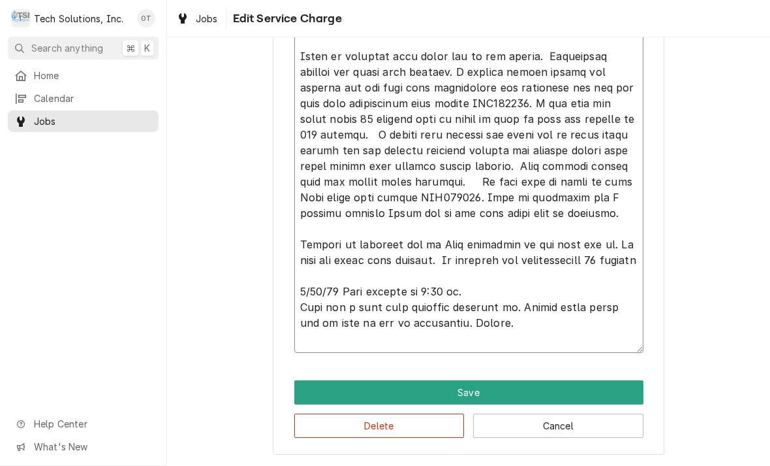
type textarea "[DATE] arrived at location, checked unit, found unit shutting down after runnin…"
type textarea "x"
type textarea "[DATE] arrived at location, checked unit, found unit shutting down after runnin…"
type textarea "x"
type textarea "[DATE] arrived at location, checked unit, found unit shutting down after runnin…"
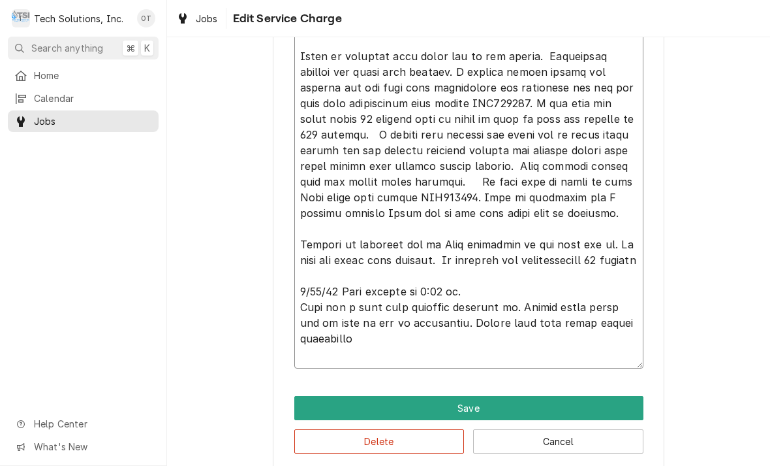
type textarea "x"
type textarea "[DATE] arrived at location, checked unit, found unit shutting down after runnin…"
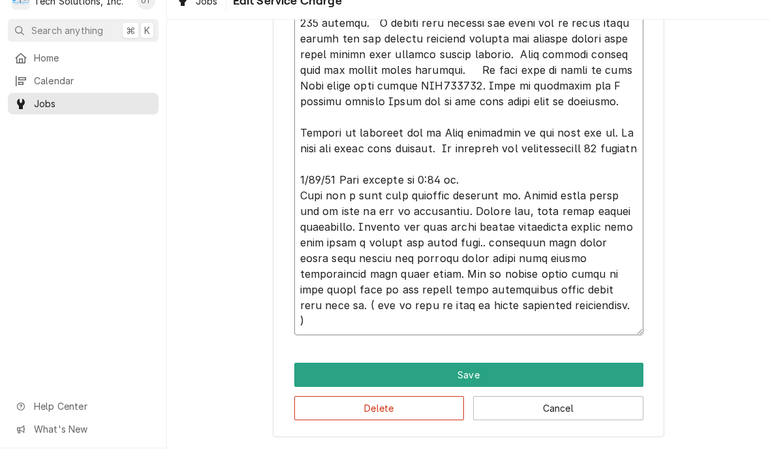
scroll to position [591, 0]
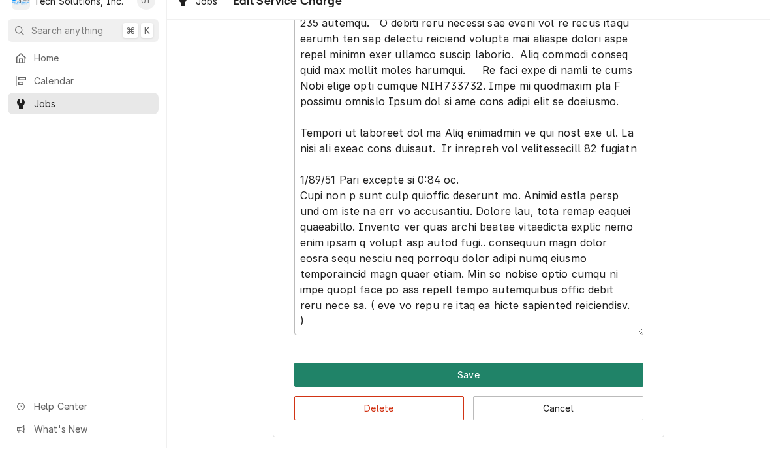
click at [472, 380] on button "Save" at bounding box center [468, 392] width 349 height 24
